Goal: Task Accomplishment & Management: Complete application form

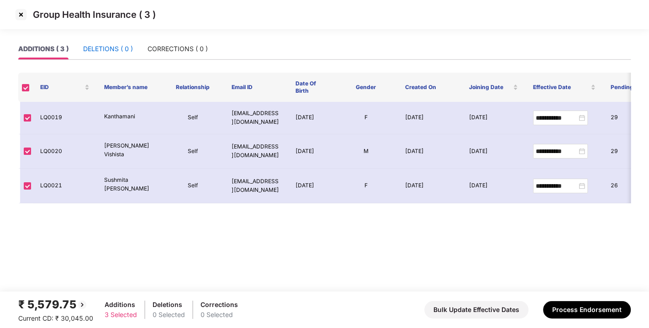
click at [108, 49] on div "DELETIONS ( 0 )" at bounding box center [108, 49] width 50 height 10
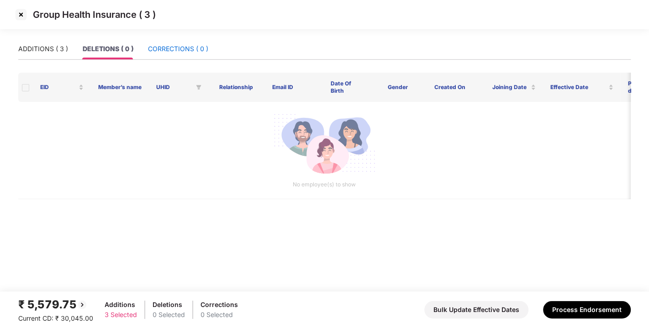
click at [176, 46] on div "CORRECTIONS ( 0 )" at bounding box center [178, 49] width 60 height 10
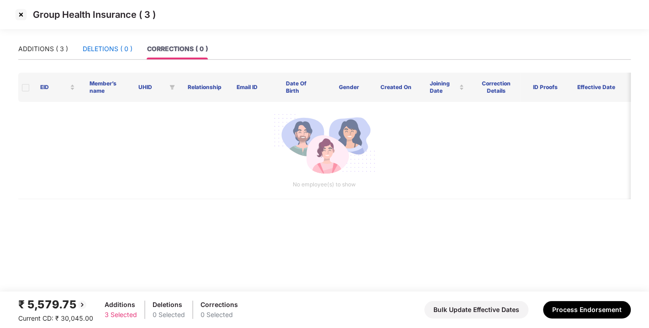
click at [89, 50] on div "DELETIONS ( 0 )" at bounding box center [108, 49] width 50 height 10
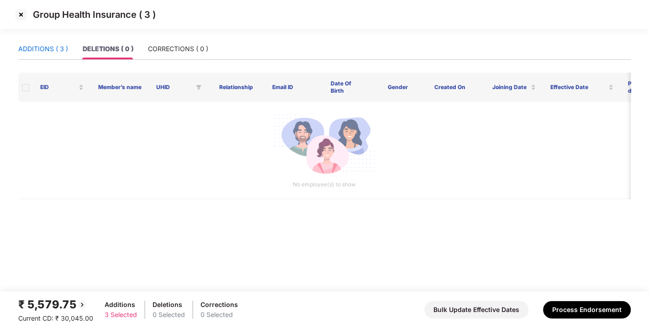
click at [52, 47] on div "ADDITIONS ( 3 )" at bounding box center [43, 49] width 50 height 10
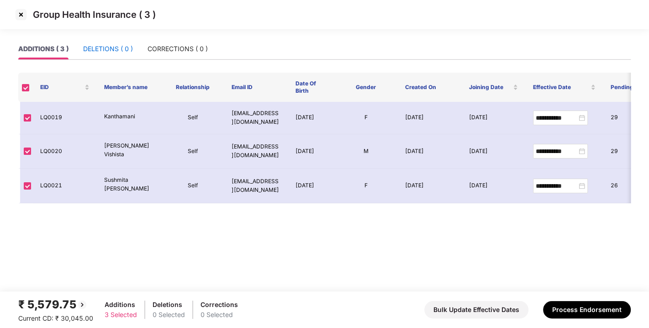
click at [96, 47] on div "DELETIONS ( 0 )" at bounding box center [108, 49] width 50 height 10
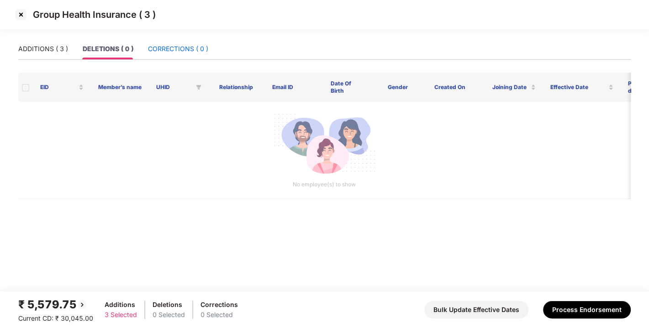
click at [164, 45] on div "CORRECTIONS ( 0 )" at bounding box center [178, 49] width 60 height 10
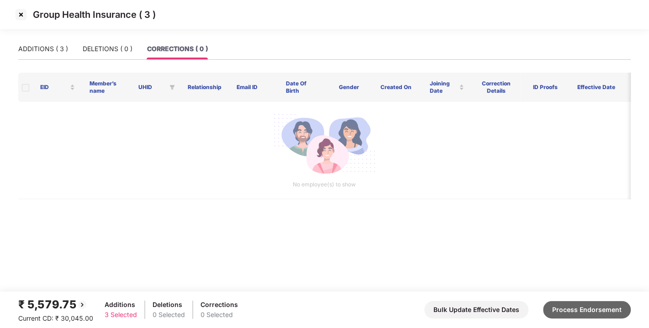
click at [588, 309] on button "Process Endorsement" at bounding box center [587, 309] width 88 height 17
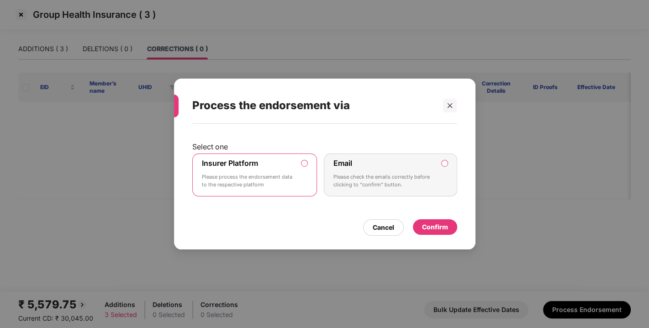
click at [438, 229] on div "Confirm" at bounding box center [435, 227] width 26 height 10
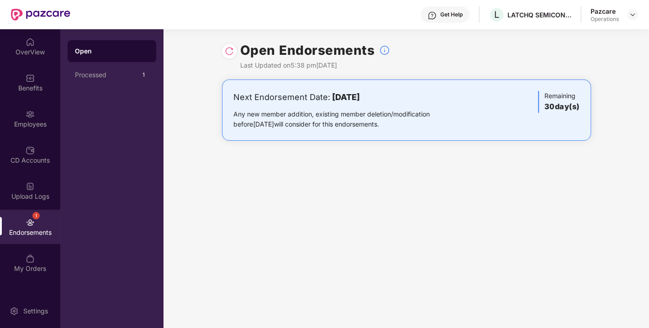
click at [237, 47] on div "Open Endorsements Last Updated on 5:38 pm[DATE]" at bounding box center [406, 54] width 369 height 50
click at [232, 48] on img at bounding box center [229, 51] width 9 height 9
click at [637, 14] on div at bounding box center [632, 14] width 11 height 11
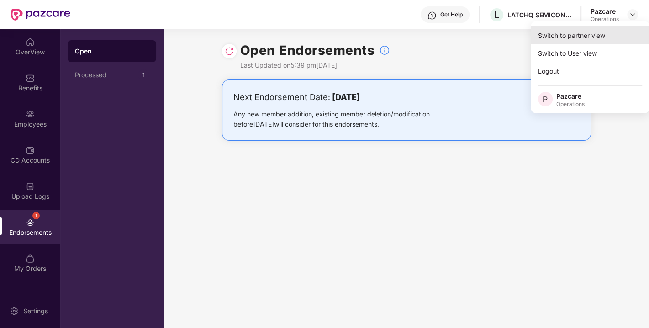
click at [565, 30] on div "Switch to partner view" at bounding box center [590, 35] width 119 height 18
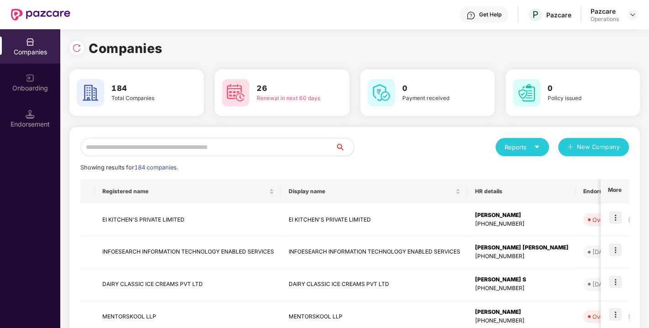
click at [271, 142] on input "text" at bounding box center [207, 147] width 255 height 18
paste input "**********"
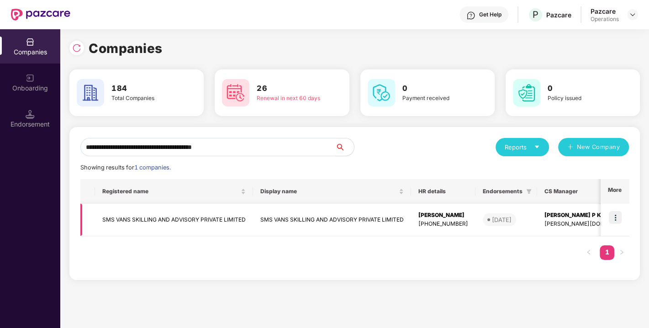
type input "**********"
click at [620, 217] on img at bounding box center [615, 217] width 13 height 13
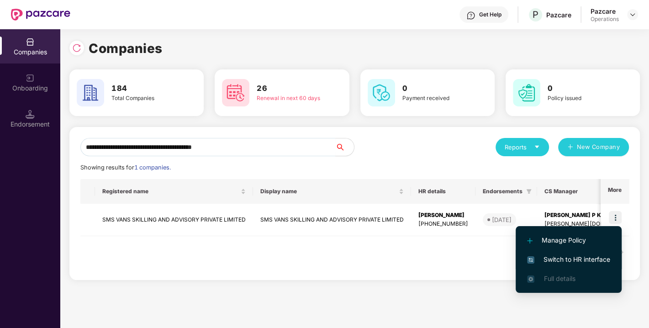
click at [564, 256] on span "Switch to HR interface" at bounding box center [568, 259] width 83 height 10
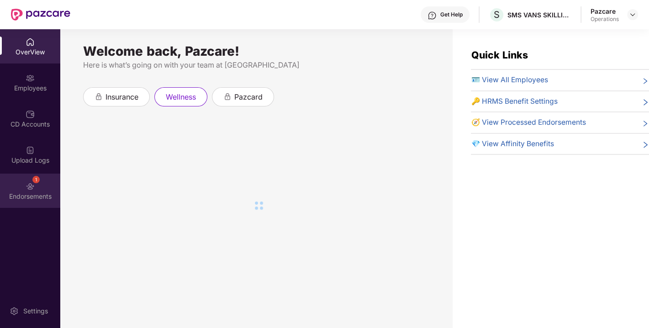
click at [28, 186] on img at bounding box center [30, 186] width 9 height 9
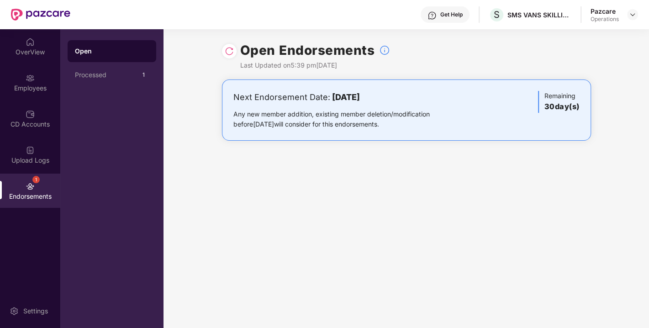
click at [228, 47] on img at bounding box center [229, 51] width 9 height 9
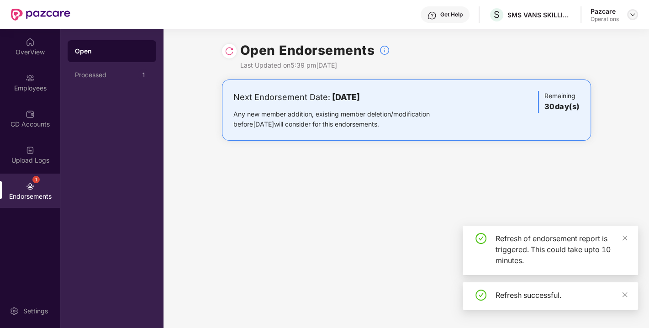
click at [637, 11] on div at bounding box center [632, 14] width 11 height 11
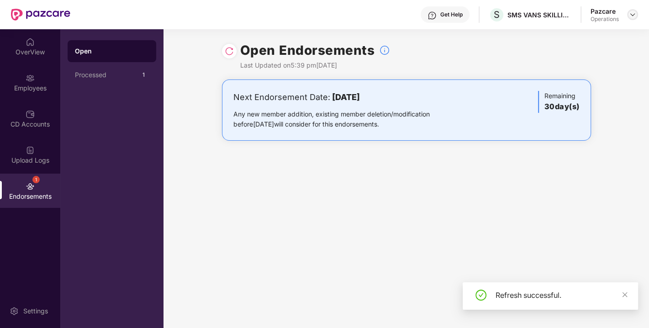
click at [630, 16] on img at bounding box center [632, 14] width 7 height 7
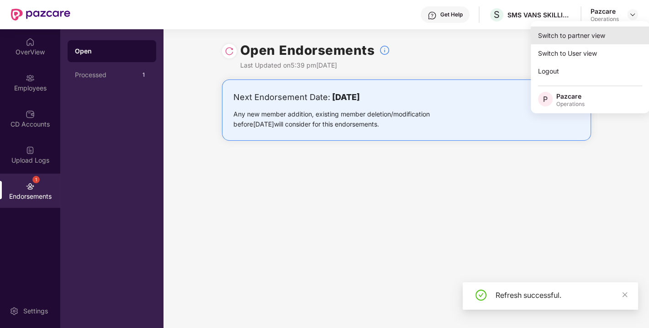
click at [584, 30] on div "Switch to partner view" at bounding box center [590, 35] width 119 height 18
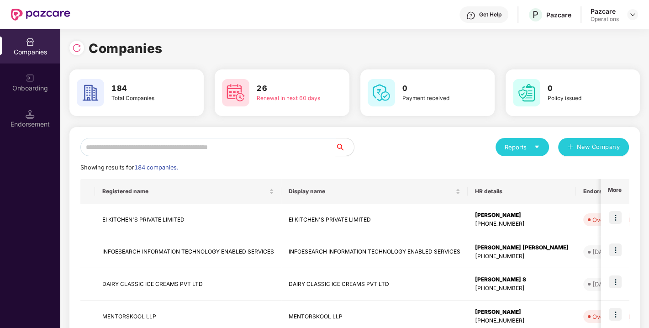
click at [237, 151] on input "text" at bounding box center [207, 147] width 255 height 18
paste input "**********"
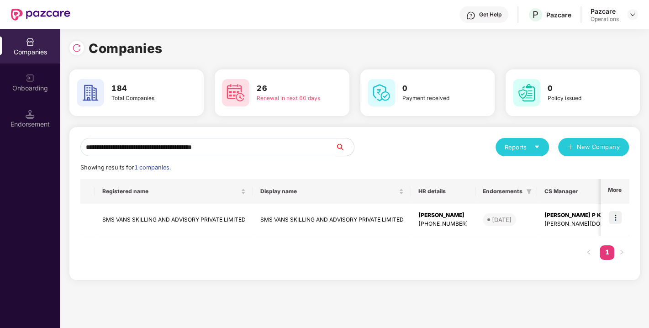
drag, startPoint x: 270, startPoint y: 142, endPoint x: 0, endPoint y: 167, distance: 271.0
click at [0, 167] on div "**********" at bounding box center [324, 178] width 649 height 299
paste input "text"
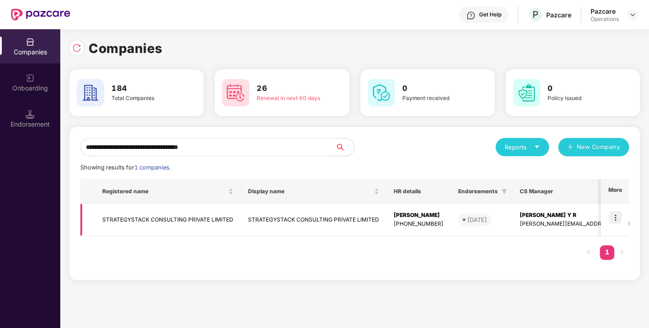
type input "**********"
click at [616, 219] on img at bounding box center [615, 217] width 13 height 13
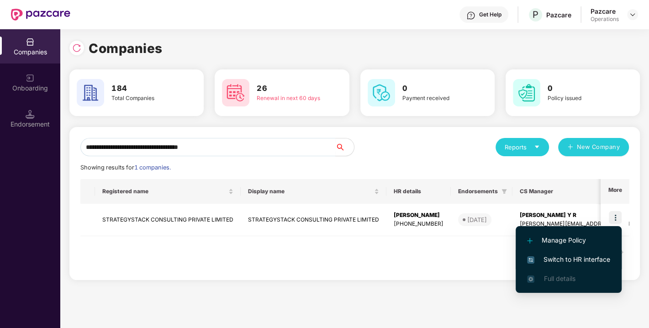
click at [569, 260] on span "Switch to HR interface" at bounding box center [568, 259] width 83 height 10
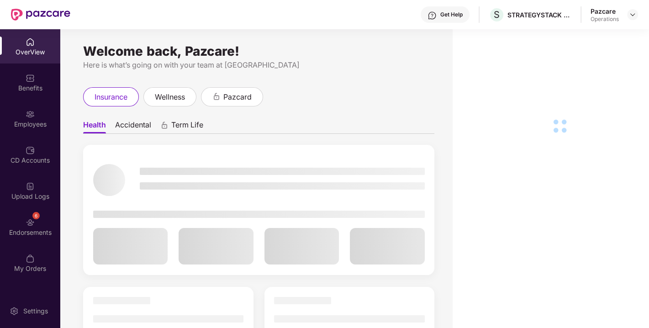
click at [35, 220] on div "6 Endorsements" at bounding box center [30, 227] width 60 height 34
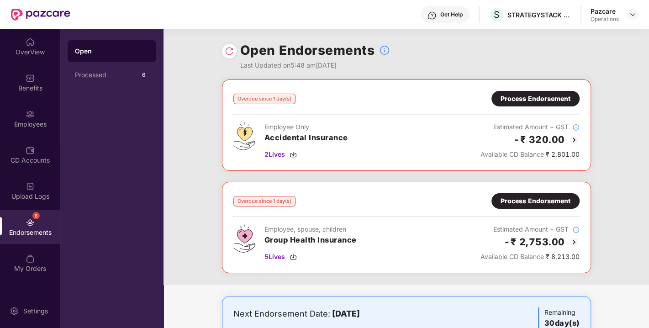
click at [229, 54] on img at bounding box center [229, 51] width 9 height 9
click at [297, 254] on div "5 Lives" at bounding box center [310, 257] width 92 height 10
click at [546, 95] on div "Process Endorsement" at bounding box center [535, 99] width 70 height 10
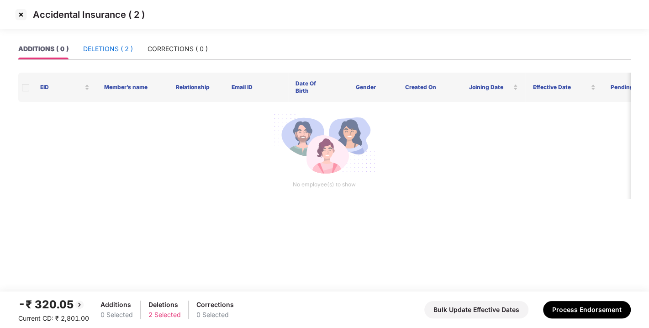
click at [110, 51] on div "DELETIONS ( 2 )" at bounding box center [108, 49] width 50 height 10
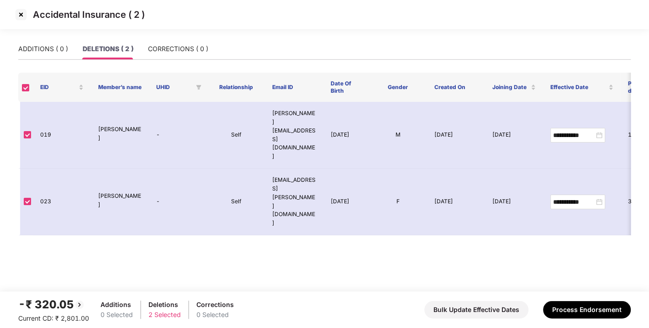
click at [20, 16] on img at bounding box center [21, 14] width 15 height 15
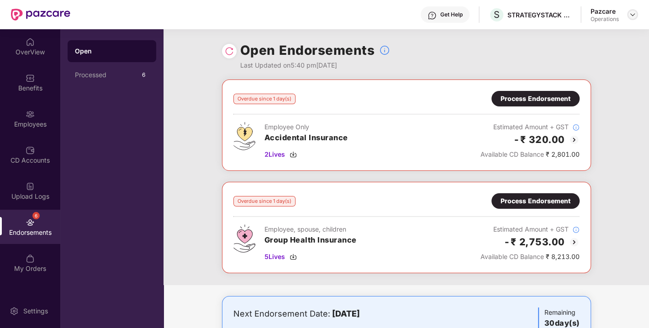
click at [630, 17] on img at bounding box center [632, 14] width 7 height 7
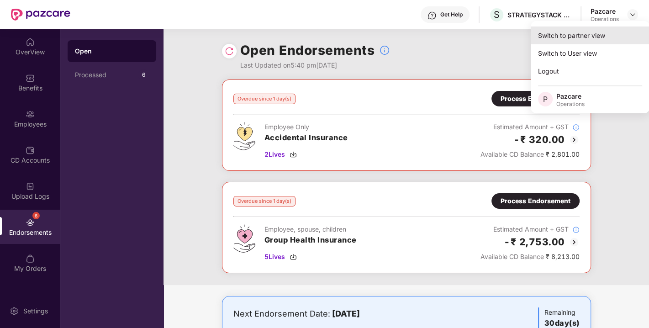
click at [589, 34] on div "Switch to partner view" at bounding box center [590, 35] width 119 height 18
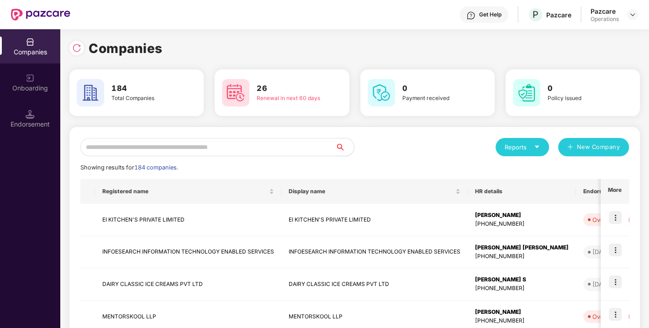
click at [221, 150] on input "text" at bounding box center [207, 147] width 255 height 18
paste input "**********"
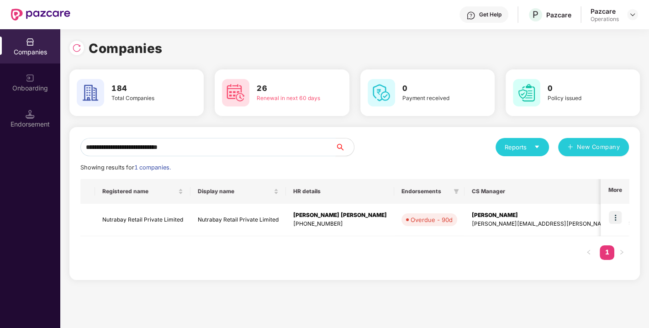
type input "**********"
